Goal: Task Accomplishment & Management: Manage account settings

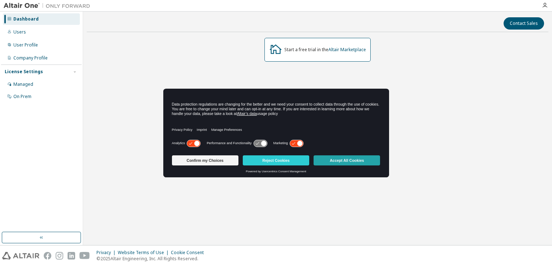
click at [357, 162] on button "Accept All Cookies" at bounding box center [346, 161] width 66 height 10
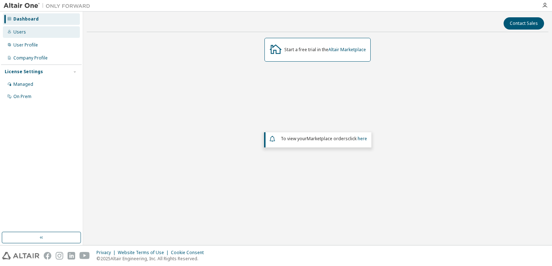
click at [21, 31] on div "Users" at bounding box center [19, 32] width 13 height 6
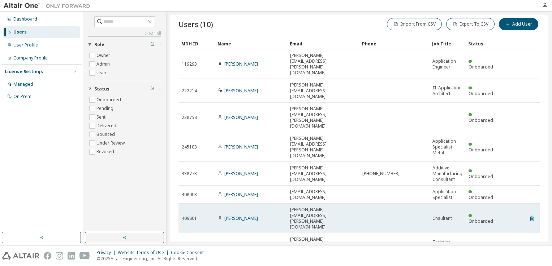
scroll to position [6, 0]
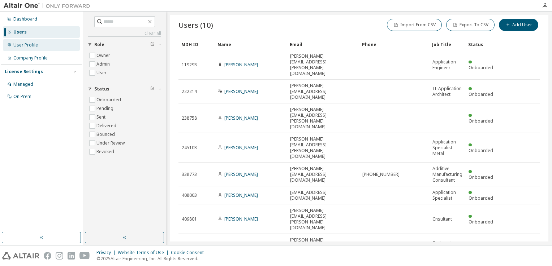
click at [27, 45] on div "User Profile" at bounding box center [25, 45] width 25 height 6
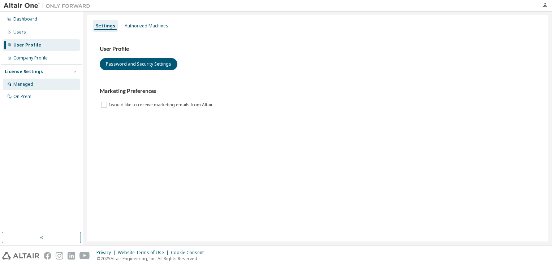
click at [23, 84] on div "Managed" at bounding box center [23, 85] width 20 height 6
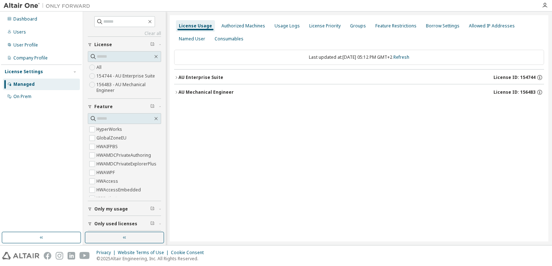
click at [175, 78] on icon "button" at bounding box center [176, 77] width 4 height 4
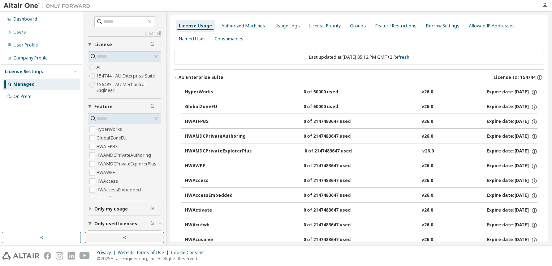
click at [126, 76] on label "154744 - AU Enterprise Suite" at bounding box center [126, 76] width 60 height 9
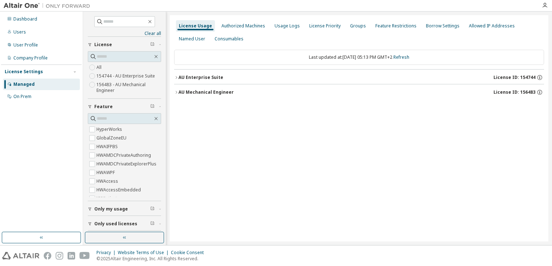
click at [176, 92] on icon "button" at bounding box center [176, 92] width 4 height 4
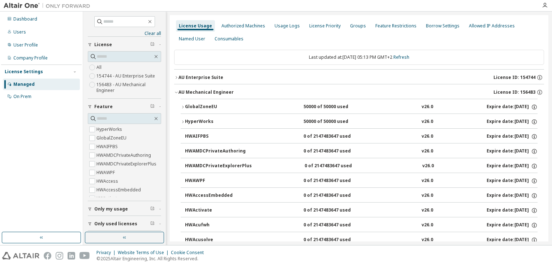
click at [176, 92] on icon "button" at bounding box center [176, 92] width 4 height 4
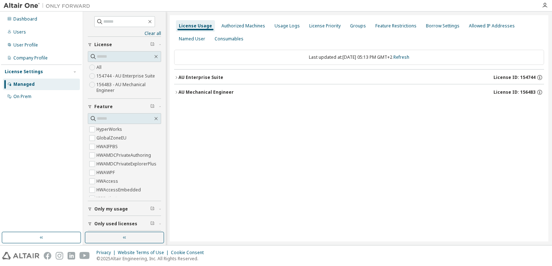
click at [246, 227] on div "License Usage Authorized Machines Usage Logs License Priority Groups Feature Re…" at bounding box center [359, 128] width 378 height 227
click at [312, 214] on div "License Usage Authorized Machines Usage Logs License Priority Groups Feature Re…" at bounding box center [359, 128] width 378 height 227
click at [176, 75] on icon "button" at bounding box center [176, 77] width 4 height 4
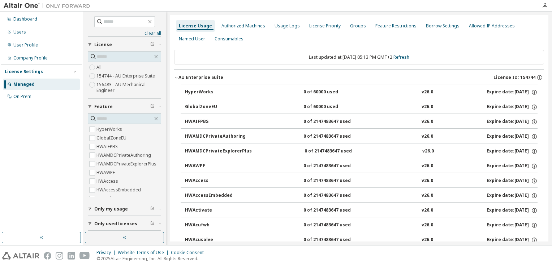
click at [175, 76] on icon "button" at bounding box center [176, 77] width 4 height 4
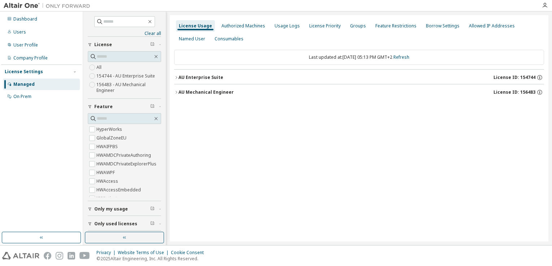
click at [176, 91] on icon "button" at bounding box center [176, 92] width 4 height 4
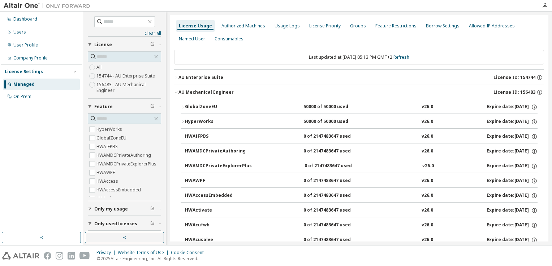
click at [259, 186] on button "HWAWPF 0 of 2147483647 used v26.0 Expire date: 2025-12-01" at bounding box center [361, 181] width 352 height 16
click at [176, 76] on icon "button" at bounding box center [175, 77] width 1 height 3
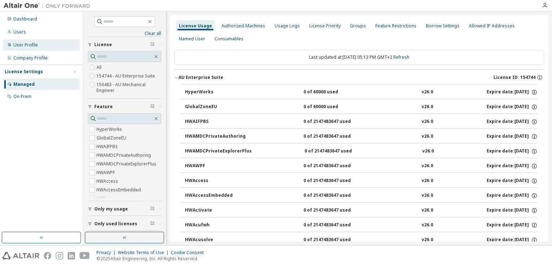
click at [29, 47] on div "User Profile" at bounding box center [25, 45] width 25 height 6
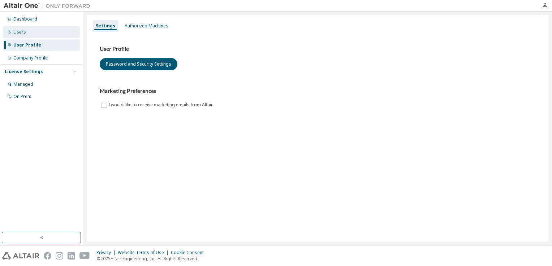
click at [19, 34] on div "Users" at bounding box center [19, 32] width 13 height 6
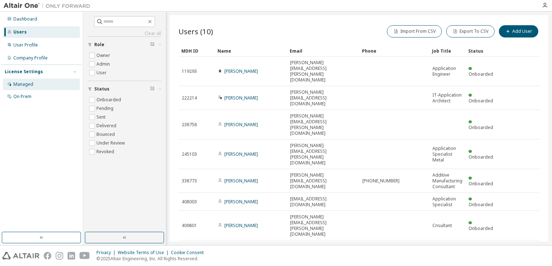
click at [22, 83] on div "Managed" at bounding box center [23, 85] width 20 height 6
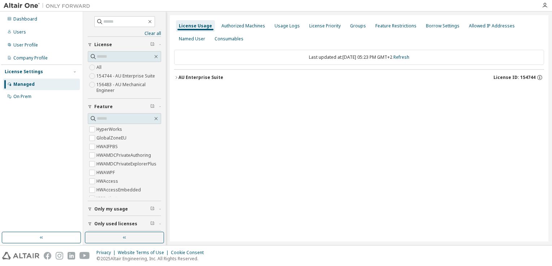
click at [175, 76] on icon "button" at bounding box center [176, 77] width 4 height 4
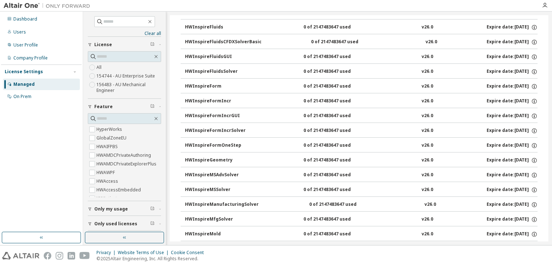
scroll to position [2048, 0]
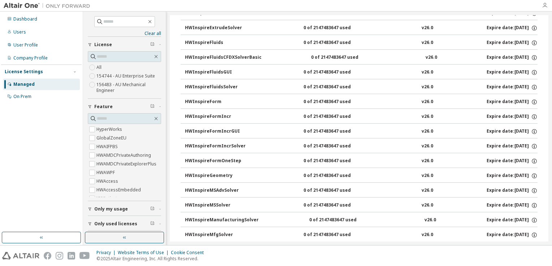
click at [543, 4] on icon "button" at bounding box center [545, 6] width 6 height 6
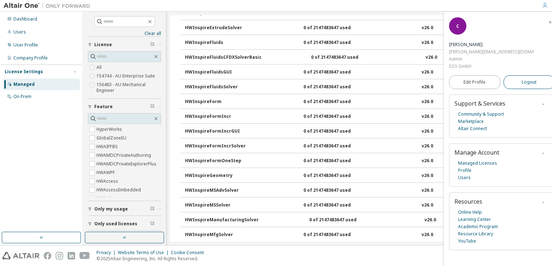
click at [514, 75] on button "Logout" at bounding box center [528, 82] width 51 height 14
